Goal: Task Accomplishment & Management: Complete application form

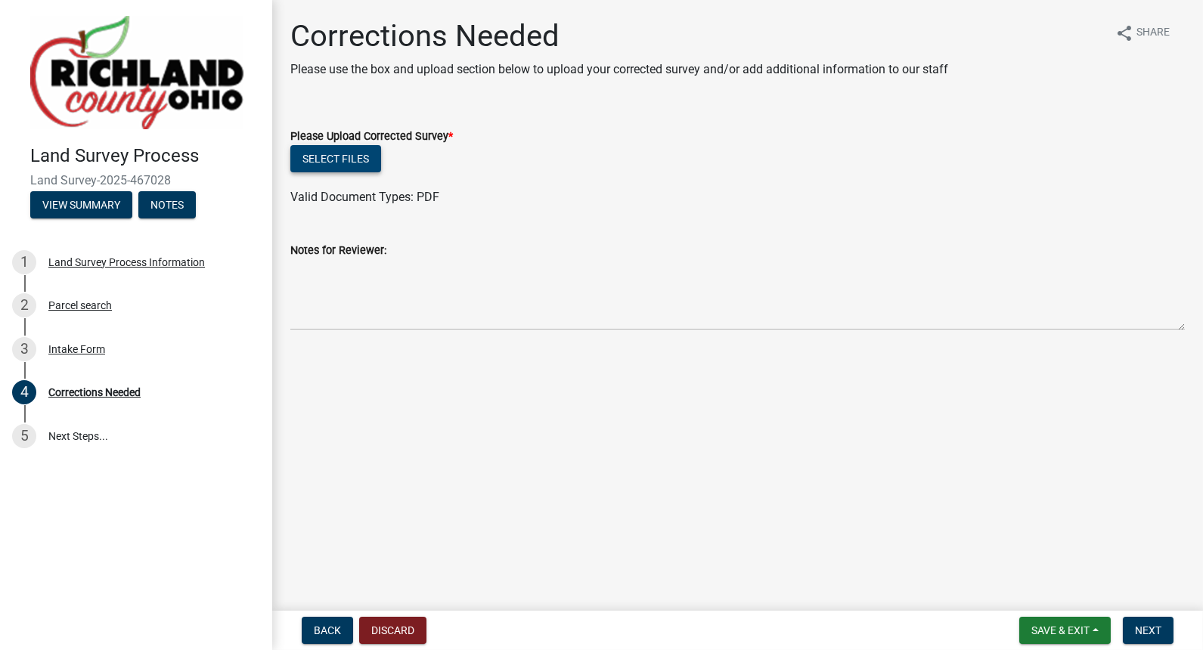
click at [346, 160] on button "Select files" at bounding box center [335, 158] width 91 height 27
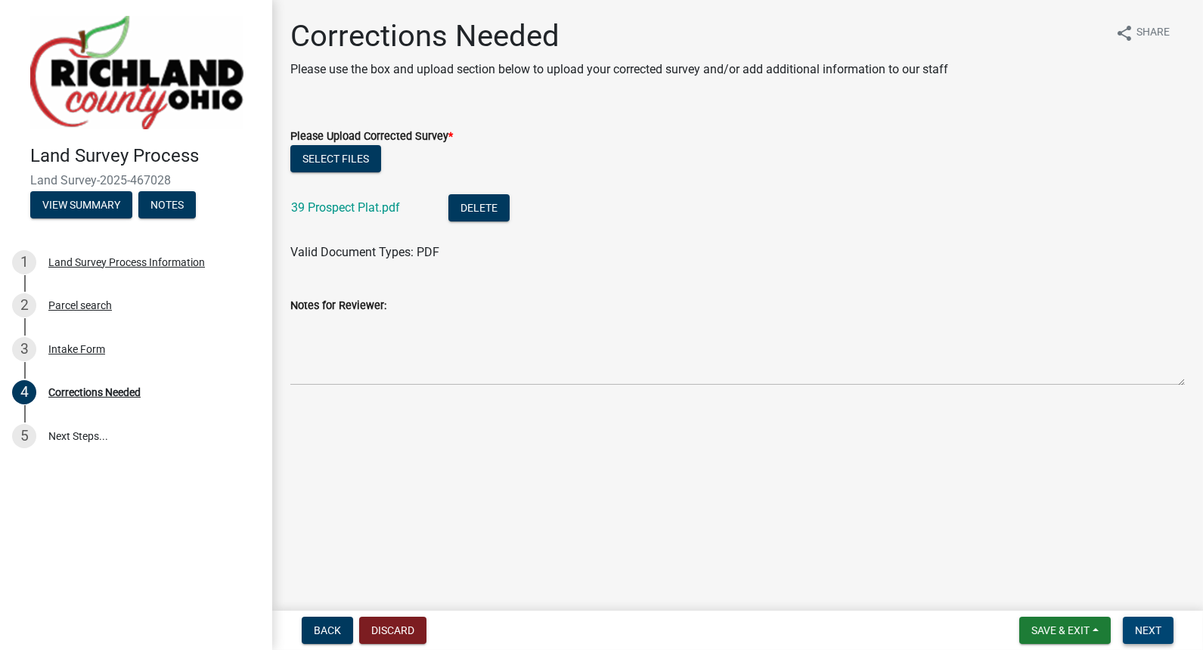
click at [1138, 628] on span "Next" at bounding box center [1148, 631] width 26 height 12
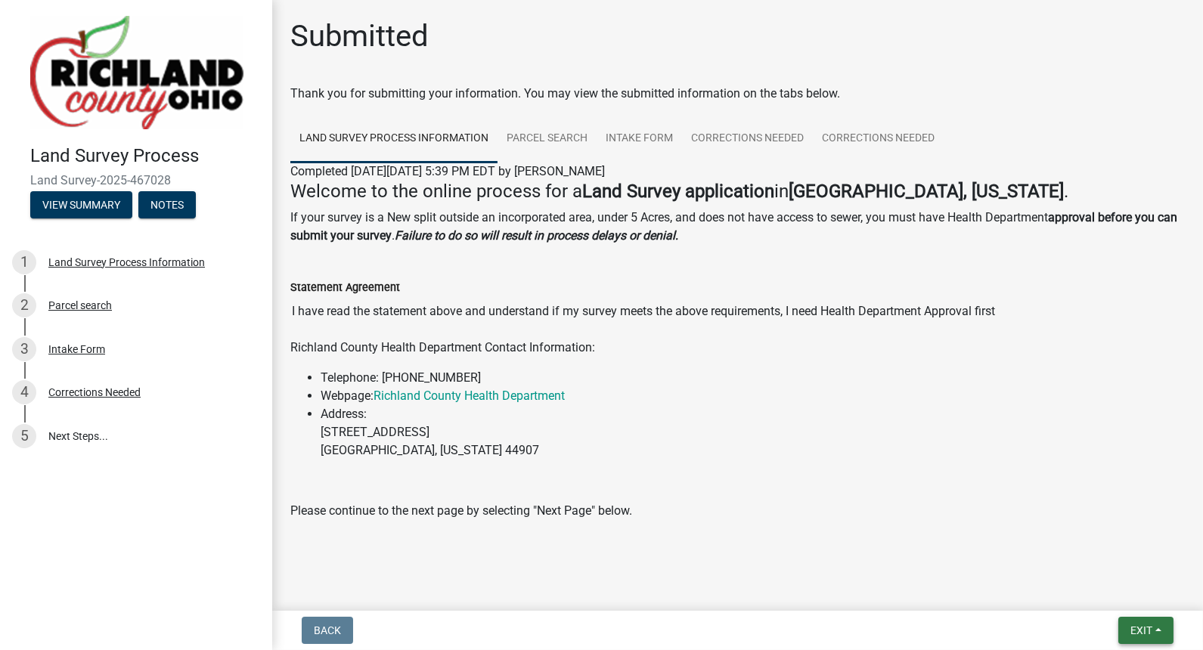
click at [1138, 628] on span "Exit" at bounding box center [1141, 631] width 22 height 12
click at [1111, 591] on button "Save & Exit" at bounding box center [1112, 591] width 121 height 36
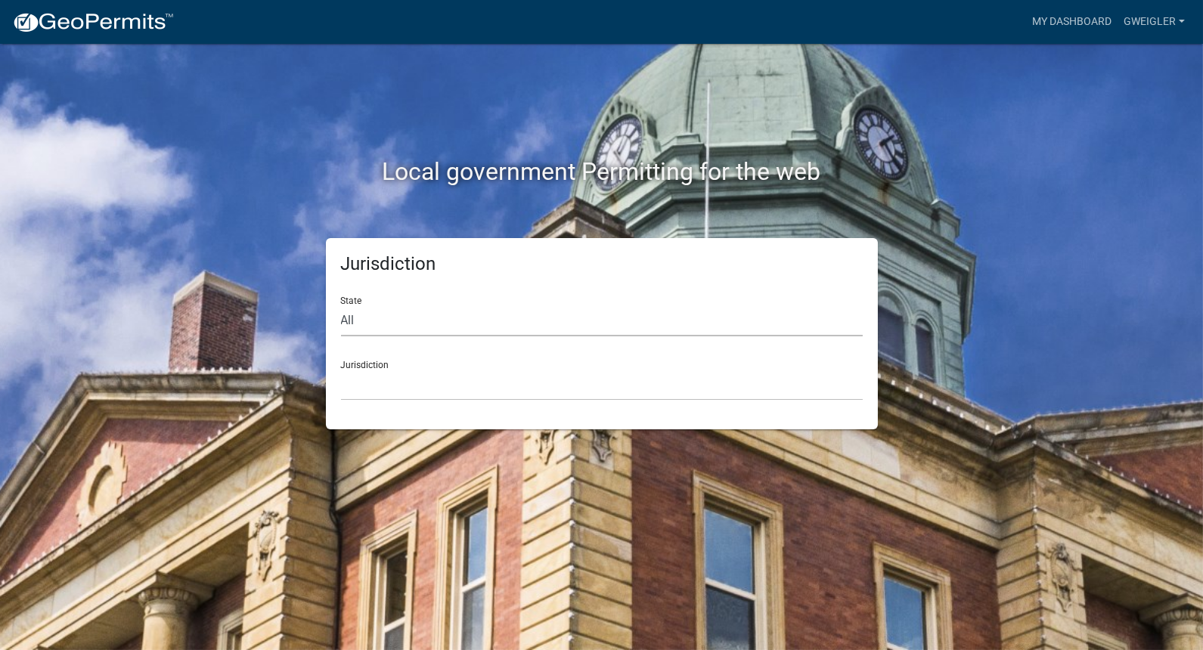
click at [377, 323] on select "All Colorado Georgia Indiana Iowa Kansas Minnesota Ohio South Carolina Wisconsin" at bounding box center [602, 320] width 522 height 31
select select "Ohio"
click at [341, 305] on select "All Colorado Georgia Indiana Iowa Kansas Minnesota Ohio South Carolina Wisconsin" at bounding box center [602, 320] width 522 height 31
click at [380, 380] on select "[GEOGRAPHIC_DATA], [US_STATE]" at bounding box center [602, 385] width 522 height 31
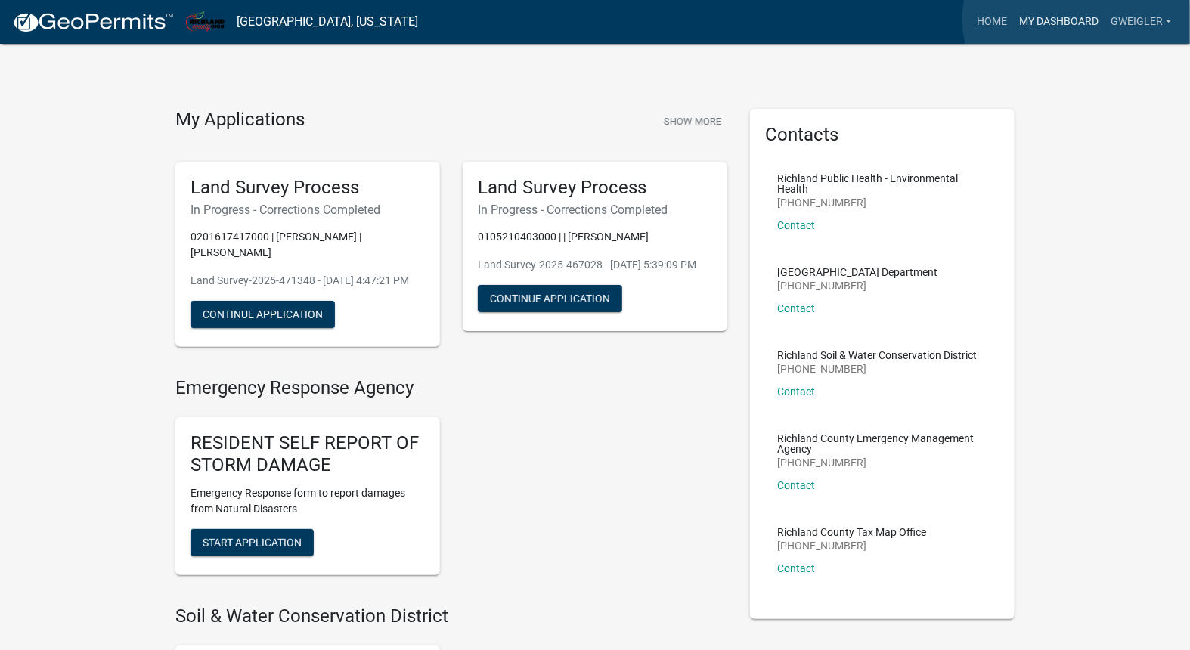
click at [1077, 19] on link "My Dashboard" at bounding box center [1058, 22] width 91 height 29
